Goal: Download file/media

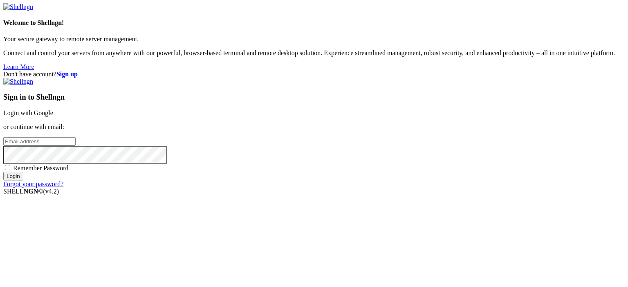
click at [53, 110] on link "Login with Google" at bounding box center [28, 113] width 50 height 7
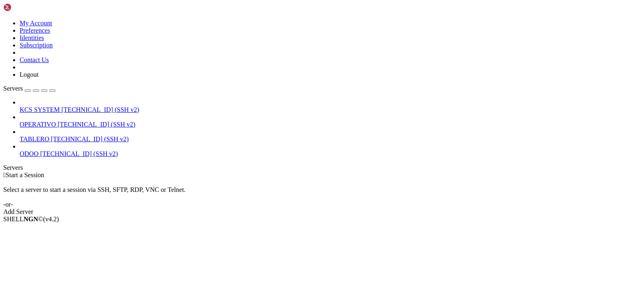
click at [66, 106] on span "[TECHNICAL_ID] (SSH v2)" at bounding box center [100, 109] width 78 height 7
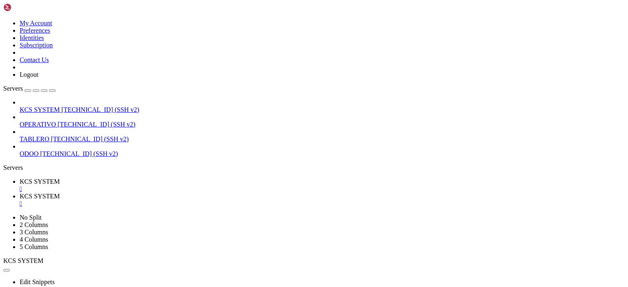
scroll to position [101, 0]
type input "/home/ubuntu/31-app-odoo2"
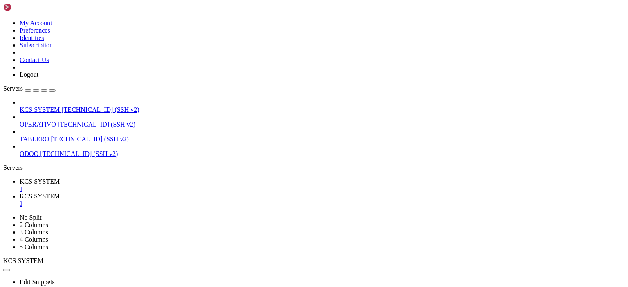
click at [479, 178] on ul "KCS SYSTEM  KCS SYSTEM " at bounding box center [314, 192] width 622 height 29
click at [218, 200] on div "" at bounding box center [322, 203] width 605 height 7
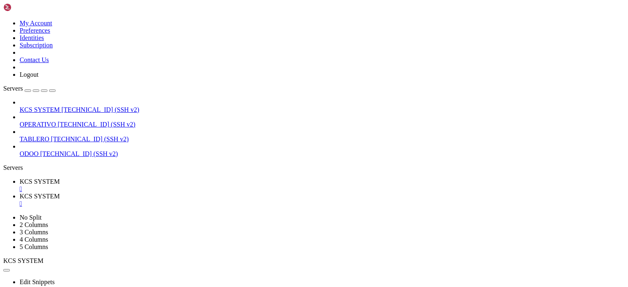
scroll to position [92, 0]
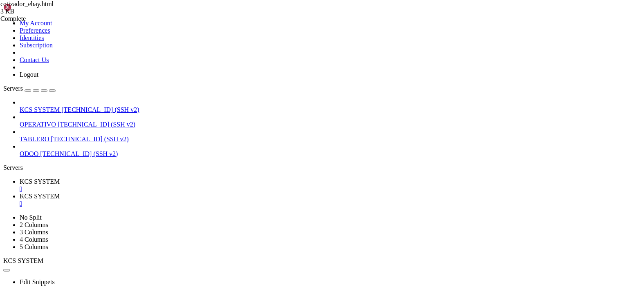
type input "/home/ubuntu/31-app-odoo2"
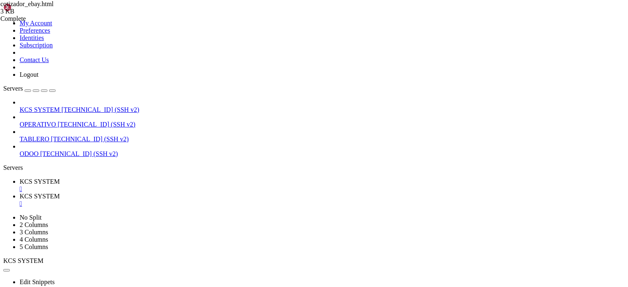
scroll to position [1798, 0]
click at [319, 178] on ul "KCS SYSTEM  KCS SYSTEM " at bounding box center [314, 192] width 622 height 29
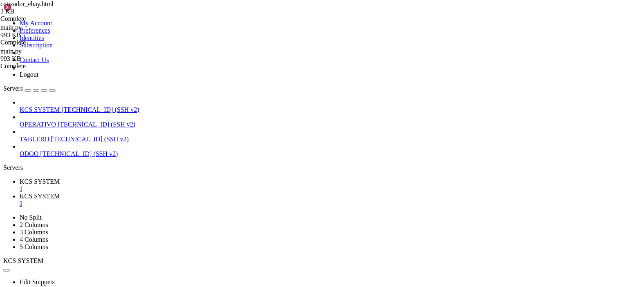
click at [60, 178] on span "KCS SYSTEM" at bounding box center [40, 181] width 40 height 7
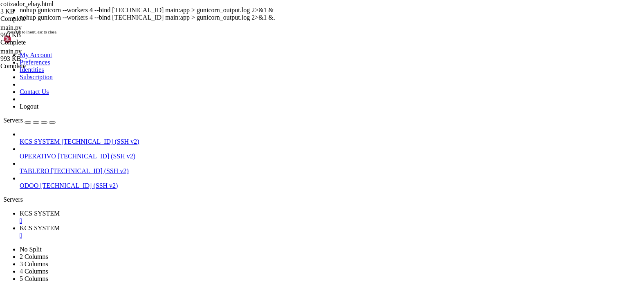
scroll to position [21, 0]
